Goal: Information Seeking & Learning: Learn about a topic

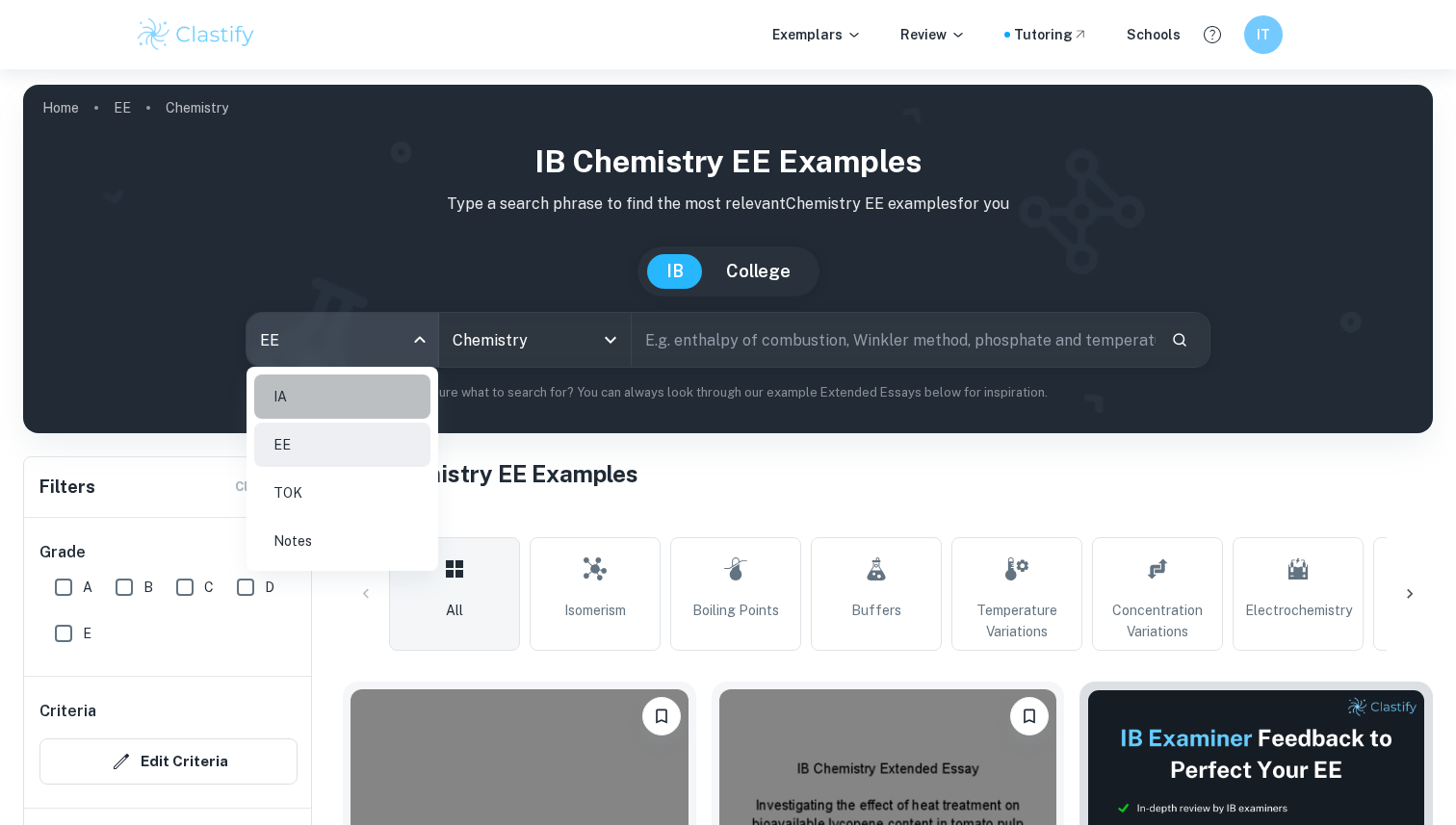
click at [354, 416] on li "IA" at bounding box center [342, 396] width 176 height 44
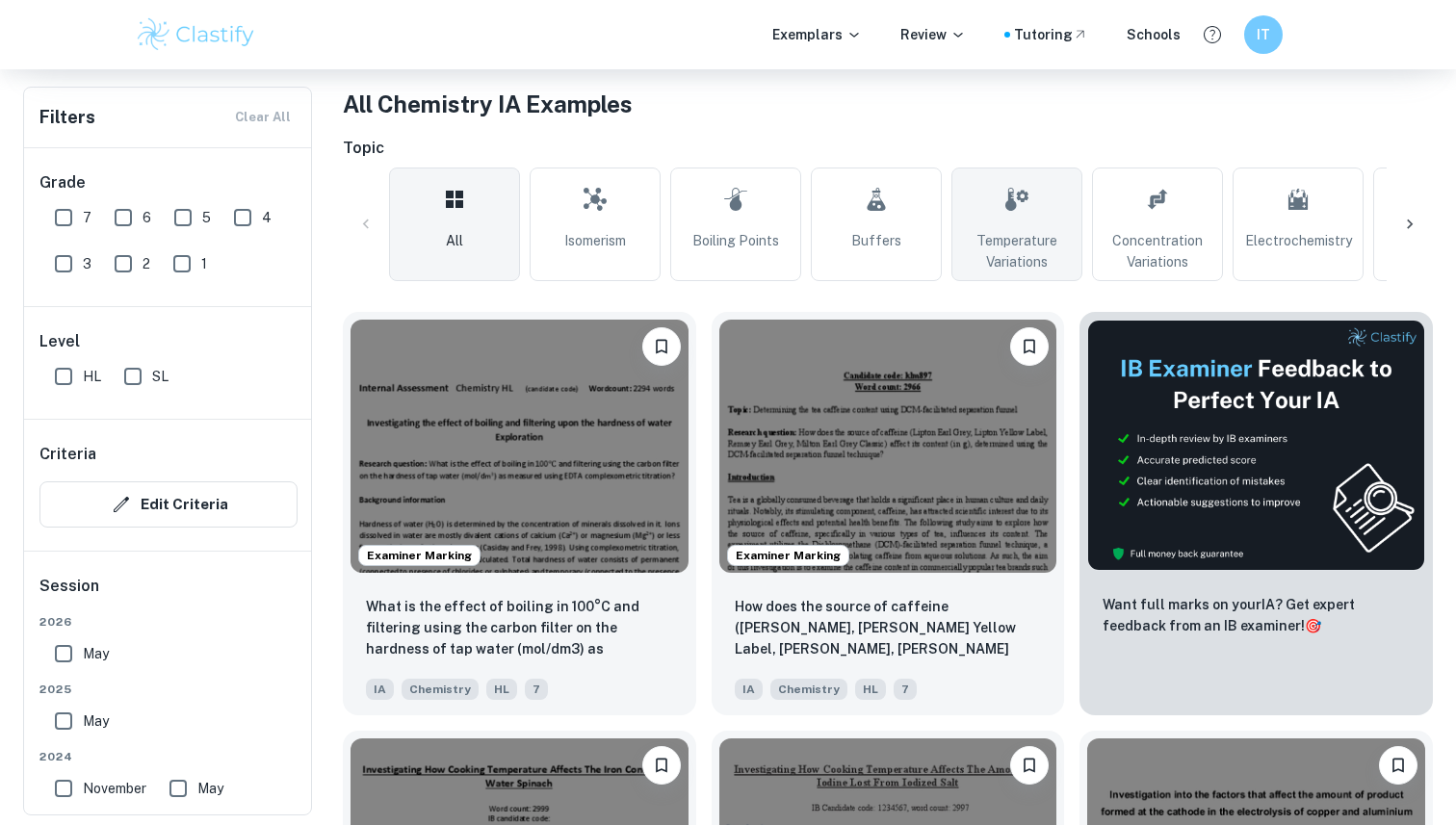
scroll to position [368, 0]
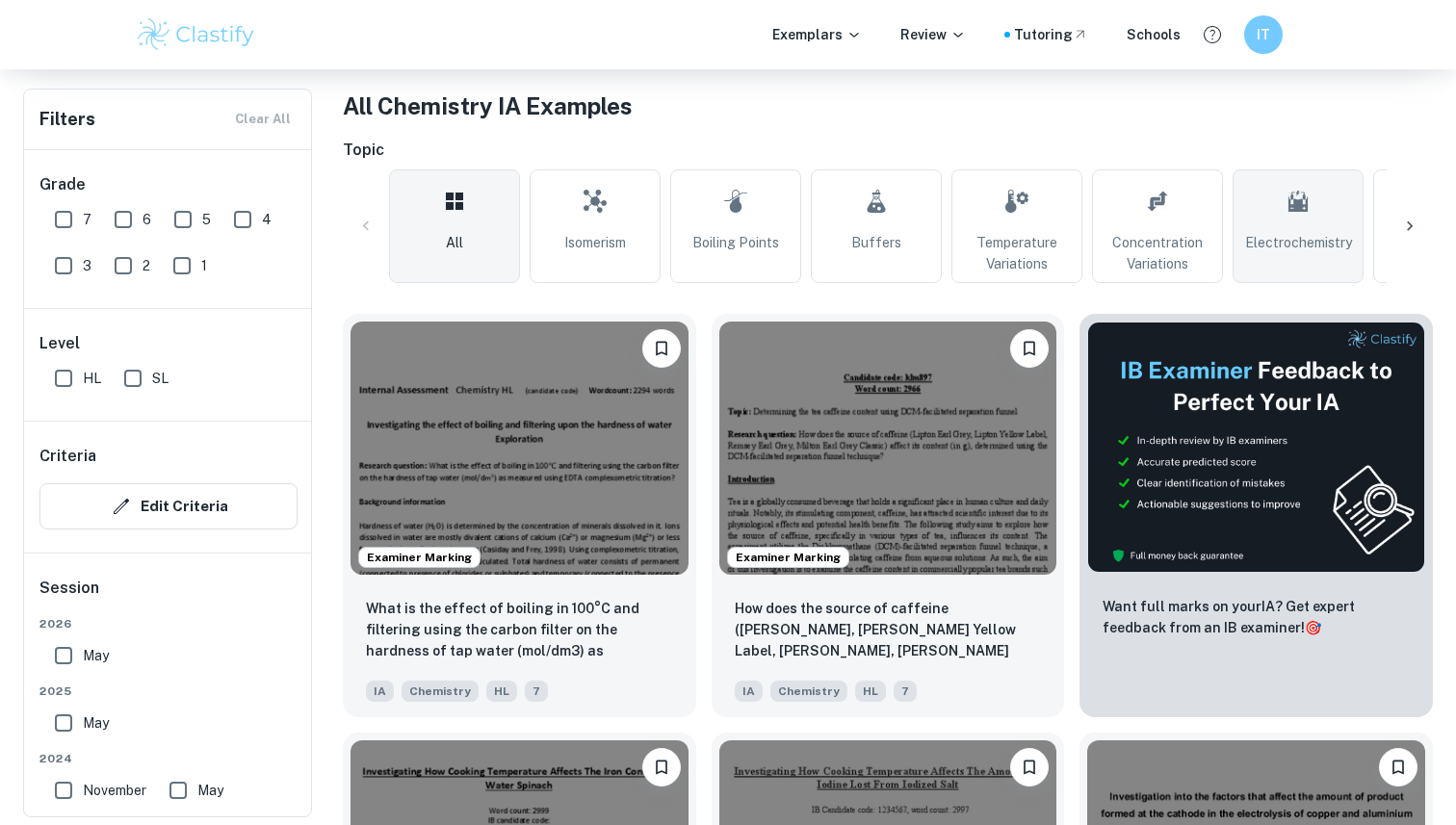
click at [1316, 243] on span "Electrochemistry" at bounding box center [1298, 242] width 107 height 21
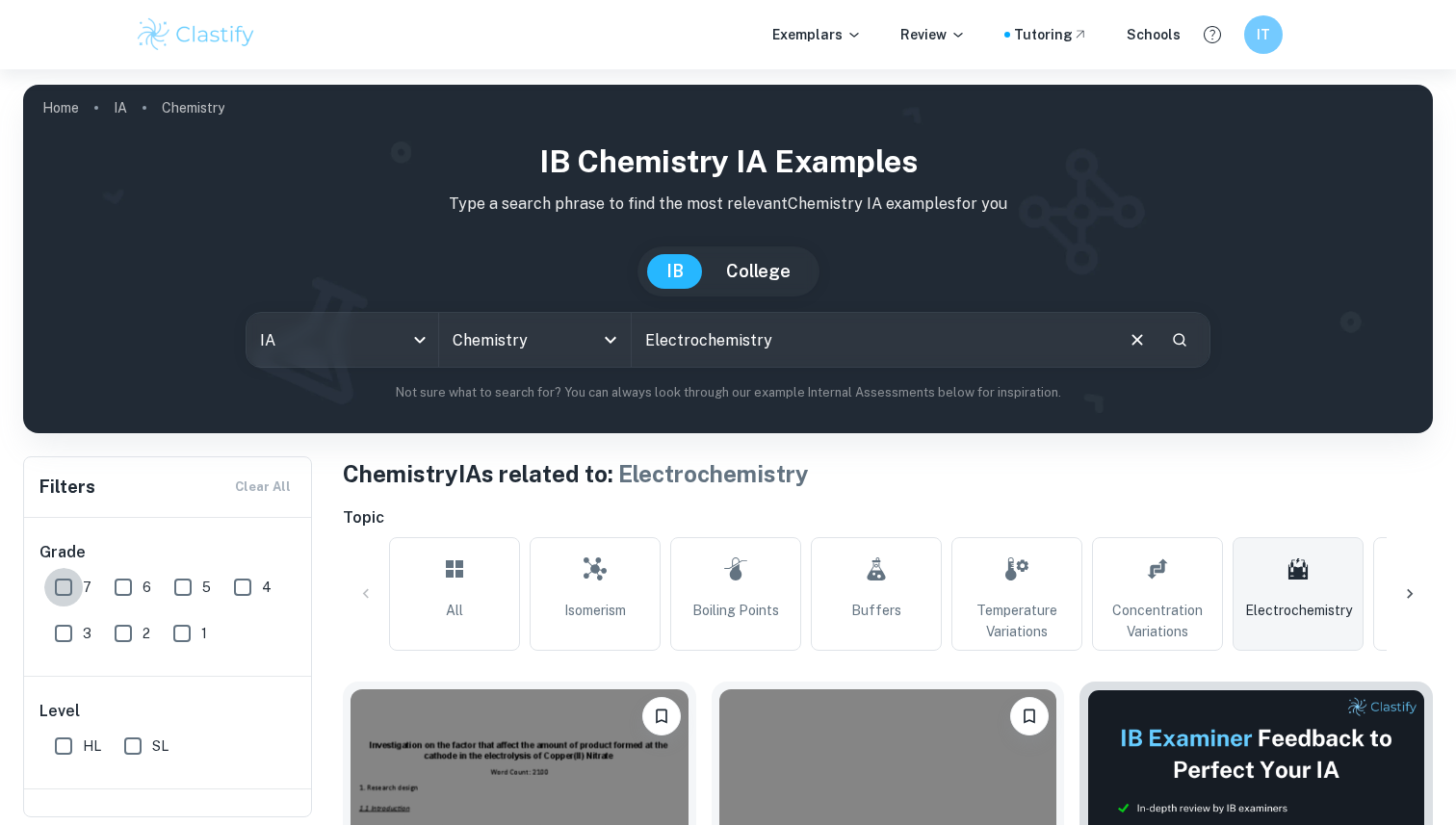
click at [68, 585] on input "7" at bounding box center [63, 587] width 39 height 39
checkbox input "true"
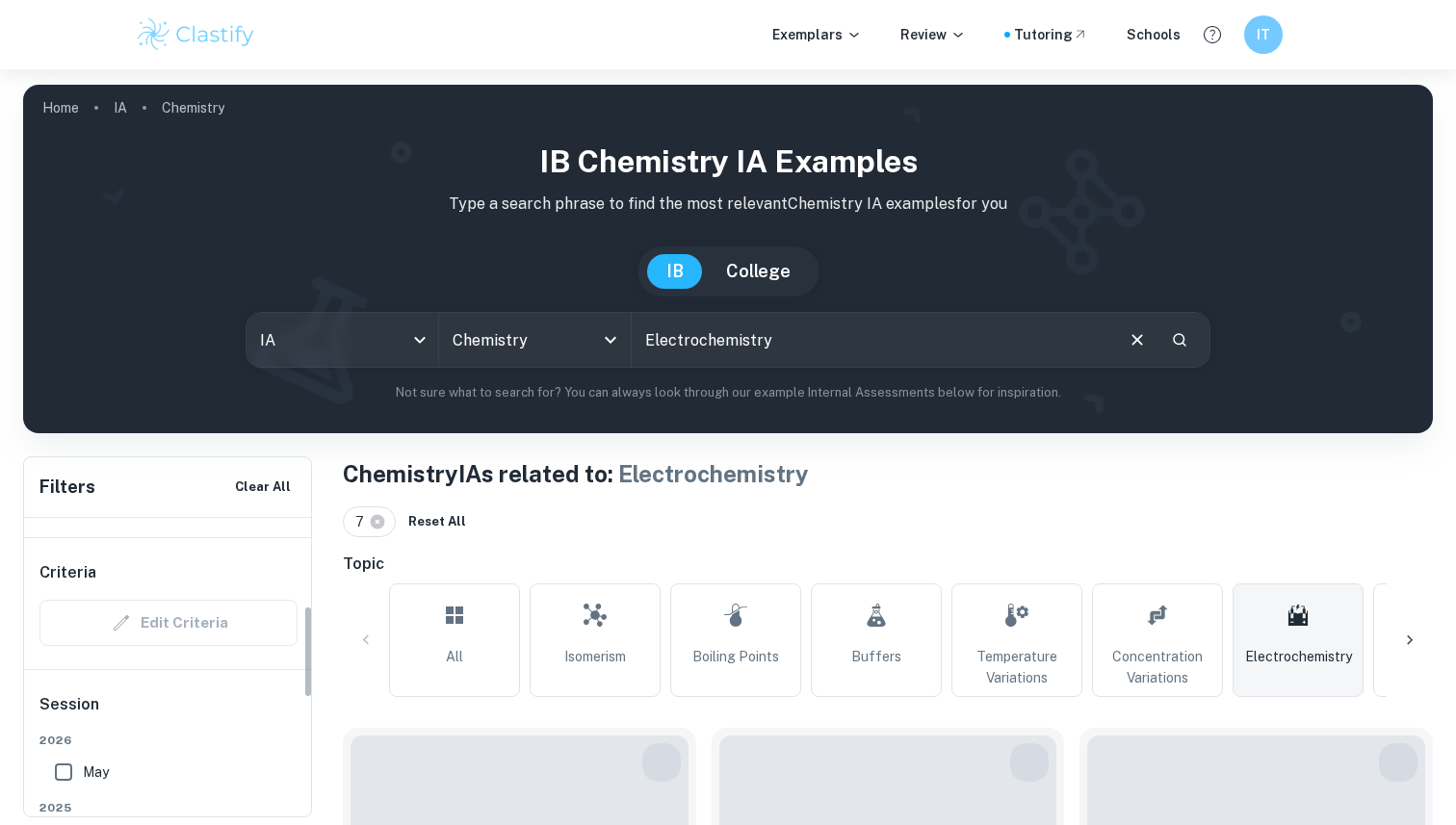
scroll to position [283, 0]
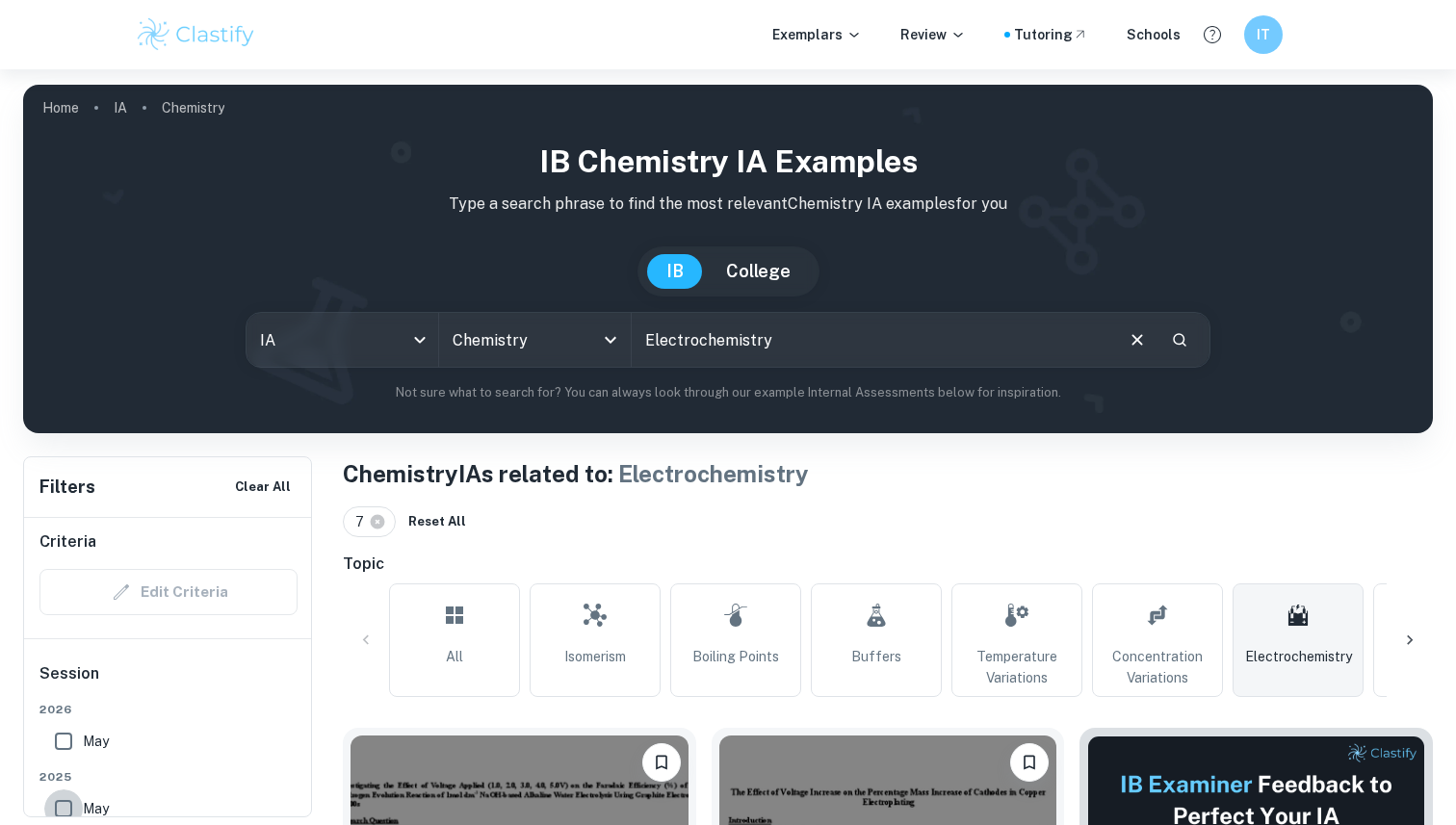
click at [74, 804] on input "May" at bounding box center [63, 808] width 39 height 39
checkbox input "true"
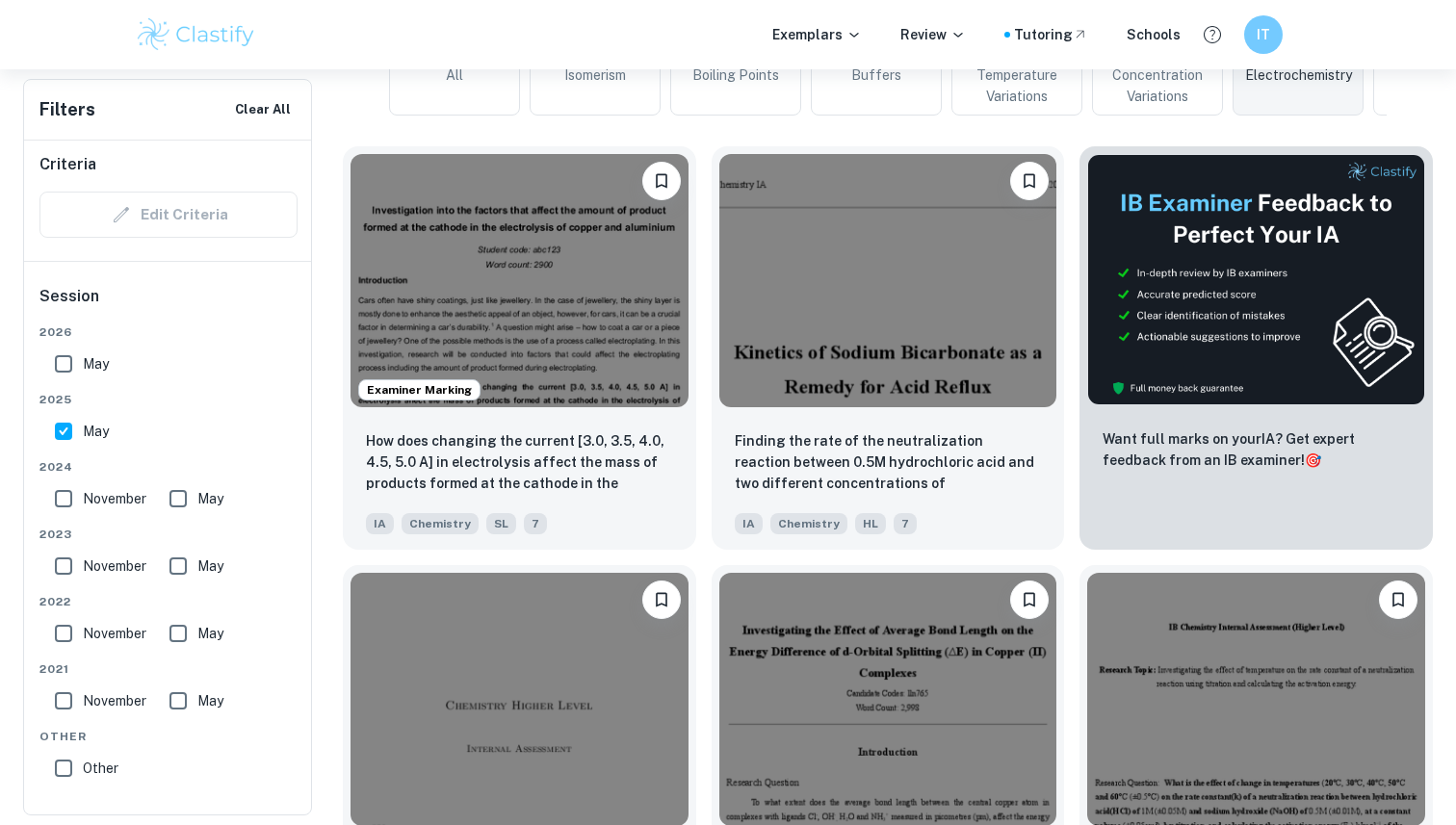
scroll to position [579, 0]
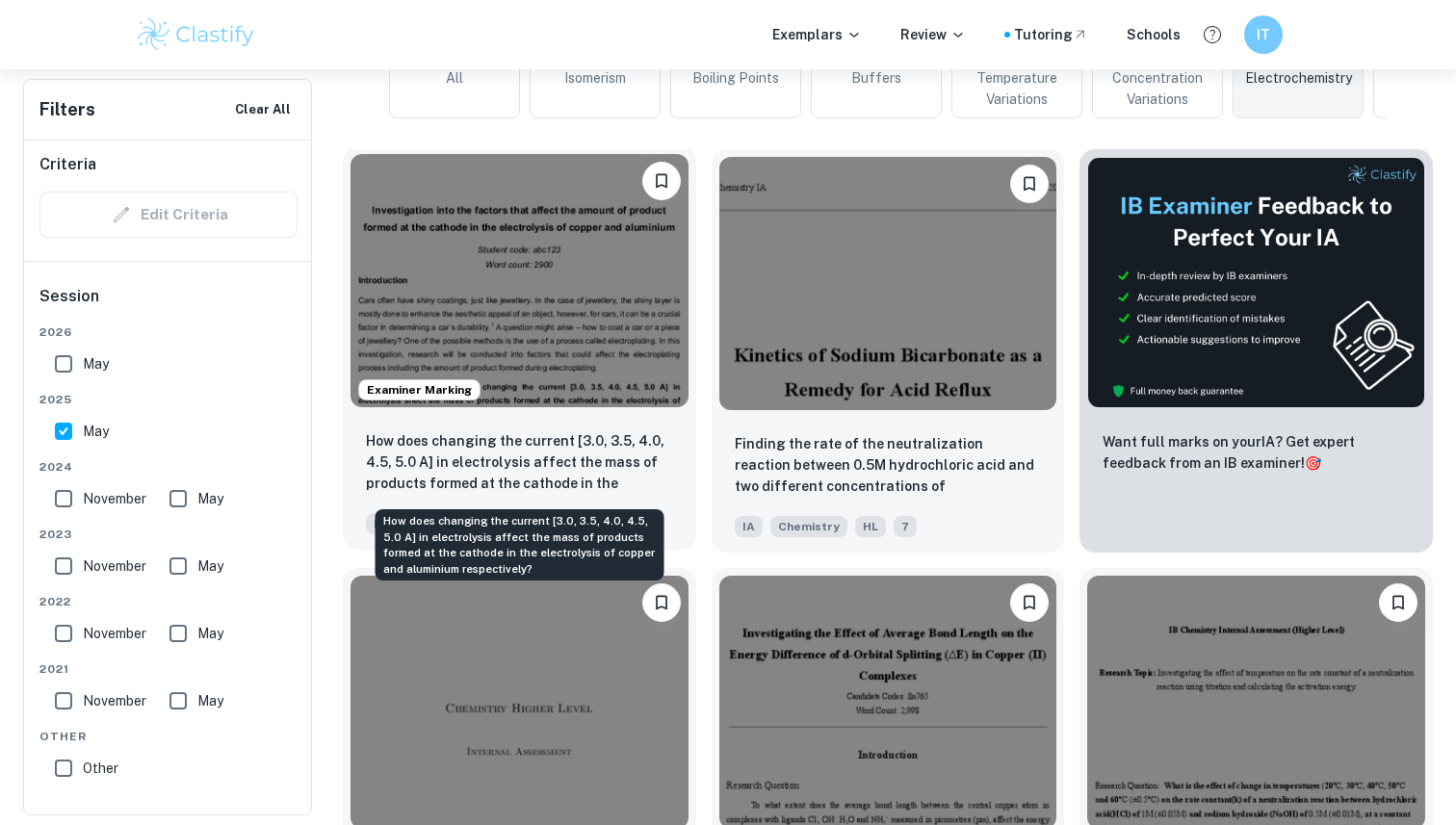
click at [577, 465] on respectively?"] "How does changing the current [3.0, 3.5, 4.0, 4.5, 5.0 A] in electrolysis affec…" at bounding box center [519, 463] width 307 height 65
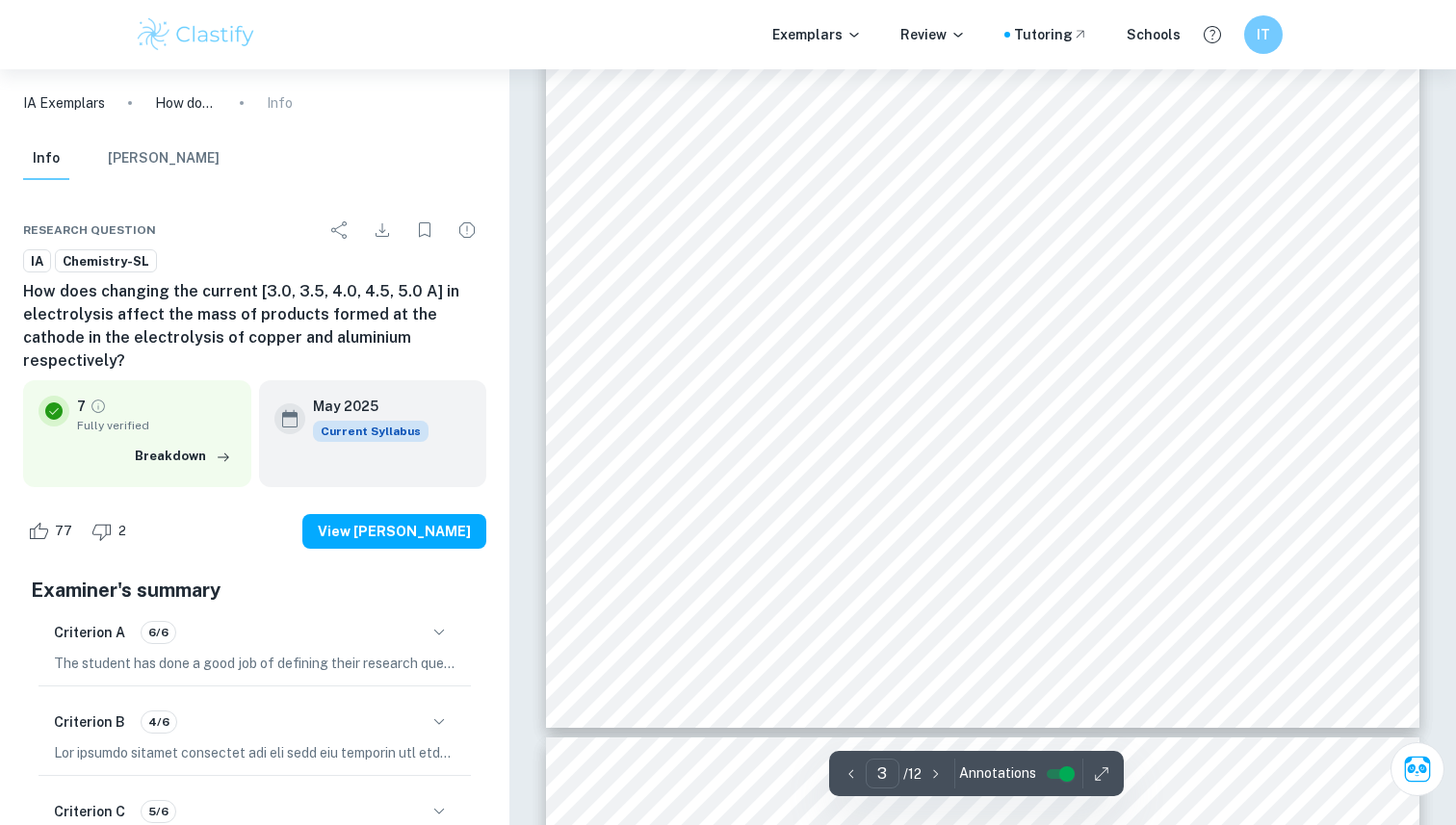
scroll to position [3240, 0]
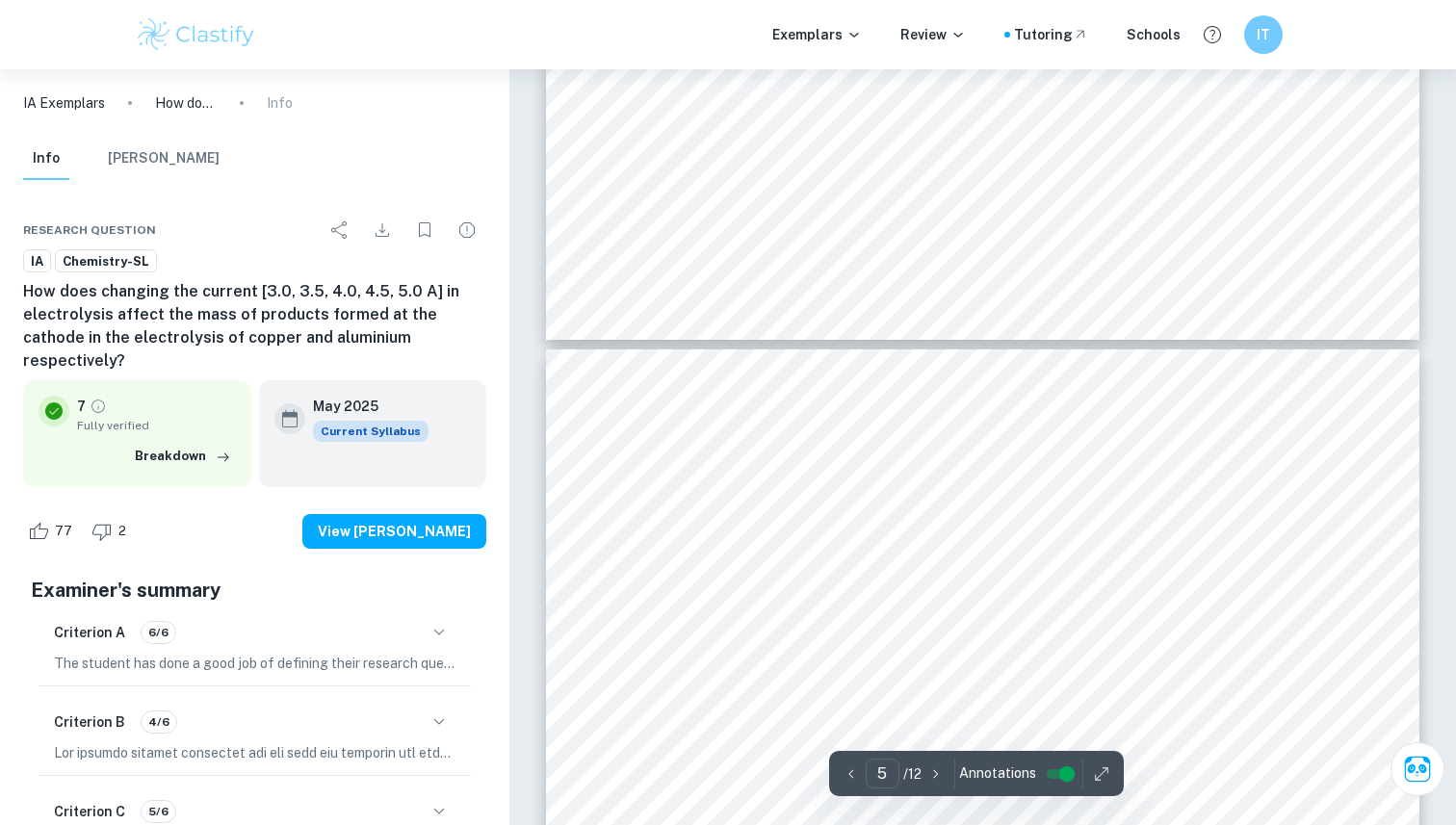
type input "6"
